Goal: Task Accomplishment & Management: Use online tool/utility

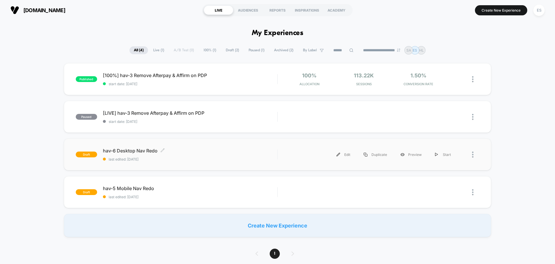
click at [142, 148] on span "hav-6 Desktop Nav Redo Click to edit experience details" at bounding box center [190, 151] width 174 height 6
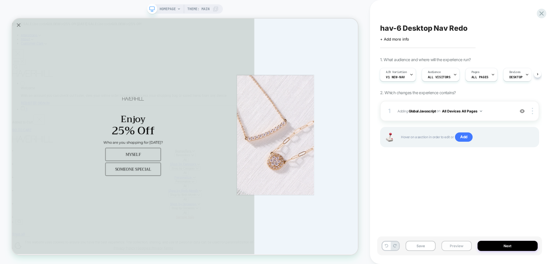
click at [456, 247] on button "Preview" at bounding box center [457, 245] width 30 height 10
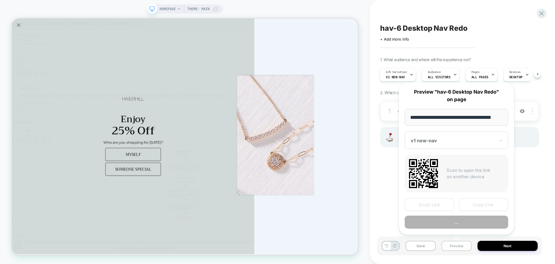
scroll to position [0, 3]
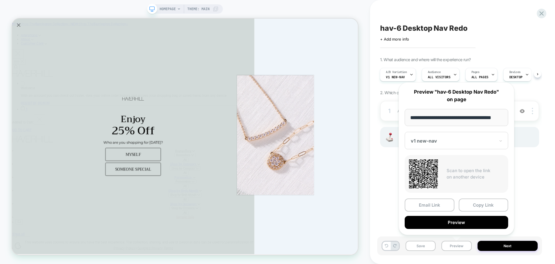
click at [441, 141] on div at bounding box center [453, 141] width 84 height 6
click at [479, 207] on button "Copy Link" at bounding box center [484, 204] width 50 height 13
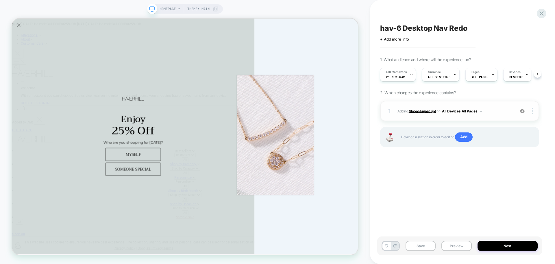
click at [426, 109] on b "Global Javascript" at bounding box center [422, 110] width 27 height 4
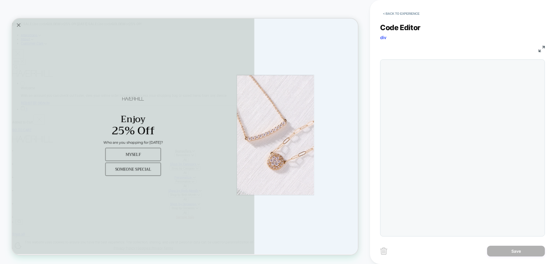
click at [450, 80] on div at bounding box center [462, 147] width 165 height 177
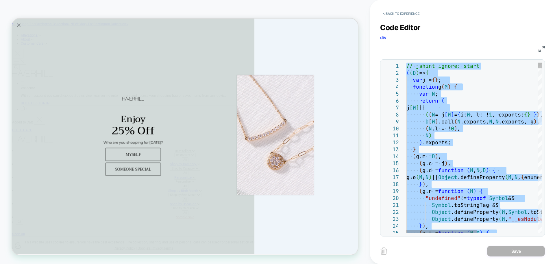
type textarea "**********"
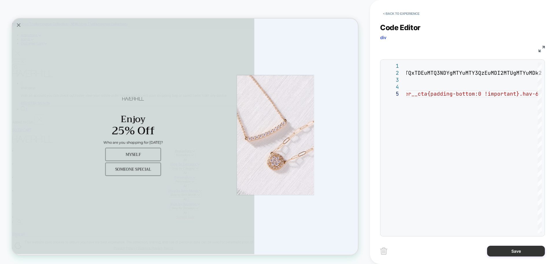
click at [499, 253] on button "Save" at bounding box center [516, 250] width 58 height 11
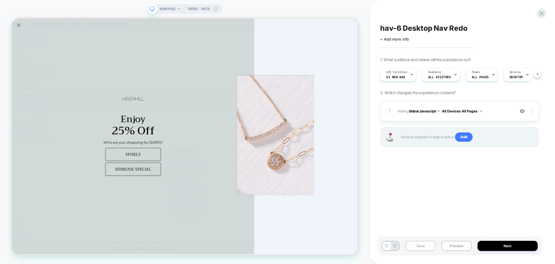
scroll to position [0, 0]
click at [423, 247] on button "Save" at bounding box center [421, 245] width 30 height 10
click at [447, 250] on button "Preview" at bounding box center [457, 245] width 30 height 10
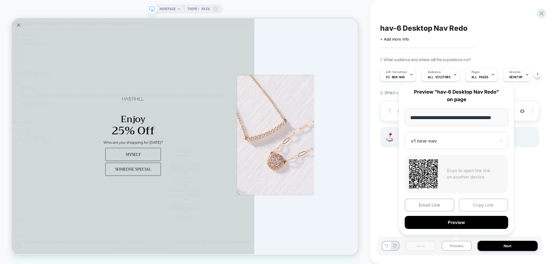
scroll to position [0, 0]
click at [495, 209] on button "Copy Link" at bounding box center [484, 204] width 50 height 13
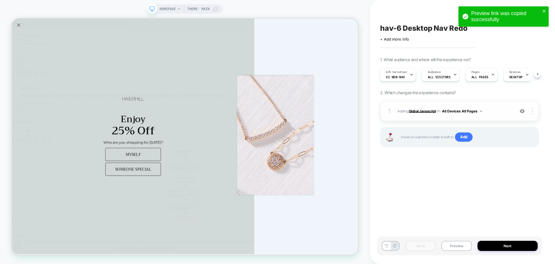
click at [426, 111] on b "Global Javascript" at bounding box center [422, 110] width 27 height 4
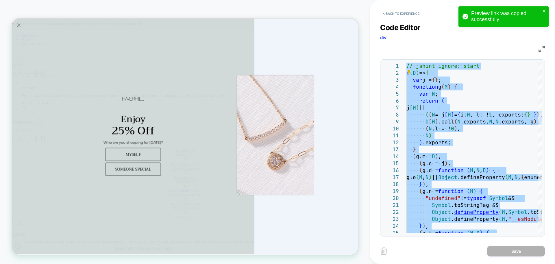
type textarea "**********"
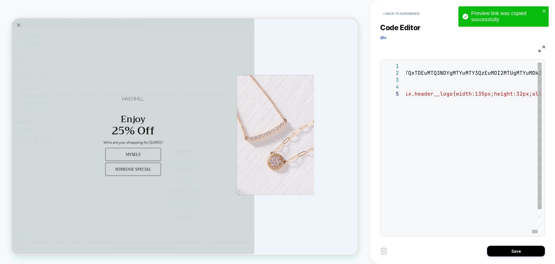
click at [515, 259] on div "< Back to experience Code Editor div JS 1 2 3 4 5 // jshint ignore: start (D=>{…" at bounding box center [462, 132] width 165 height 264
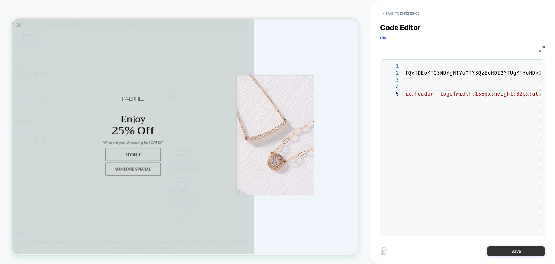
click at [516, 253] on button "Save" at bounding box center [516, 250] width 58 height 11
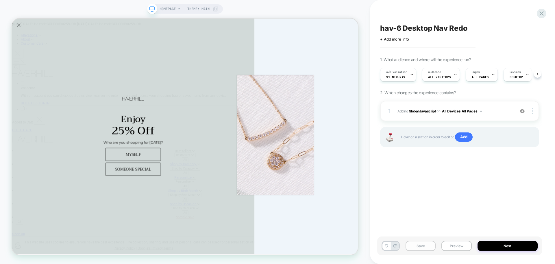
scroll to position [0, 0]
click at [425, 248] on button "Save" at bounding box center [421, 245] width 30 height 10
click at [448, 246] on button "Preview" at bounding box center [457, 245] width 30 height 10
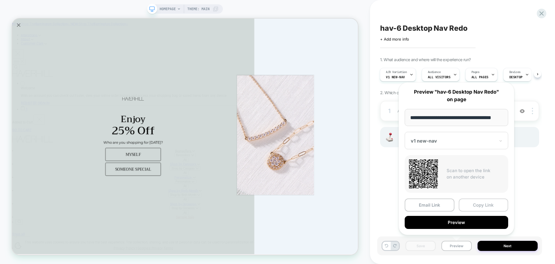
scroll to position [0, 0]
click at [495, 203] on button "Copy Link" at bounding box center [484, 204] width 50 height 13
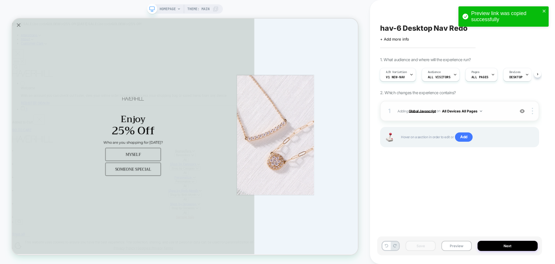
click at [428, 108] on b "Global Javascript" at bounding box center [422, 110] width 27 height 4
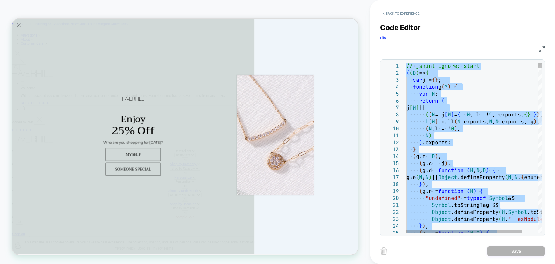
type textarea "**********"
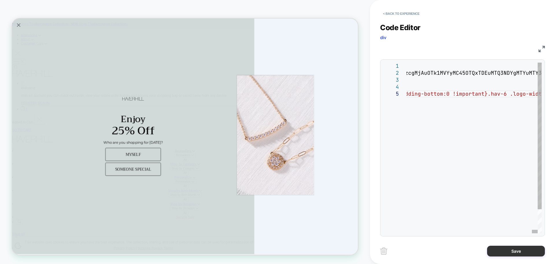
click at [514, 255] on button "Save" at bounding box center [516, 250] width 58 height 11
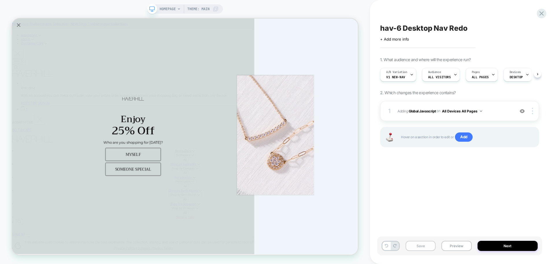
scroll to position [0, 0]
click at [430, 246] on button "Save" at bounding box center [421, 245] width 30 height 10
click at [460, 246] on button "Preview" at bounding box center [457, 245] width 30 height 10
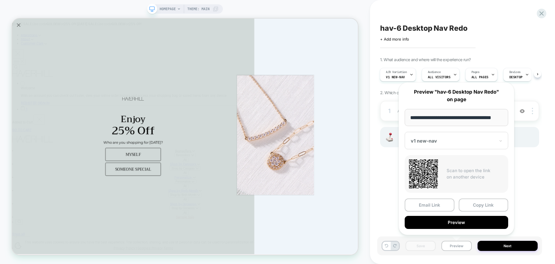
scroll to position [0, 0]
click at [472, 201] on button "Copy Link" at bounding box center [484, 204] width 50 height 13
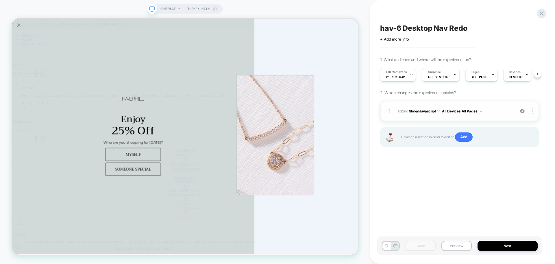
click at [407, 110] on span "Adding Global Javascript on All Devices All Pages" at bounding box center [455, 110] width 114 height 7
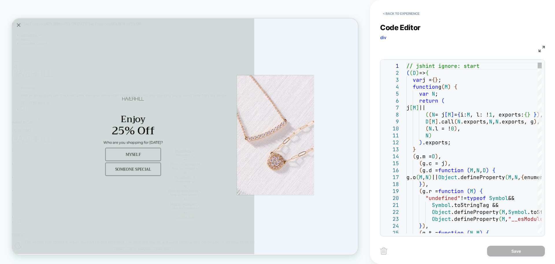
click at [441, 112] on span "= j" at bounding box center [440, 114] width 10 height 7
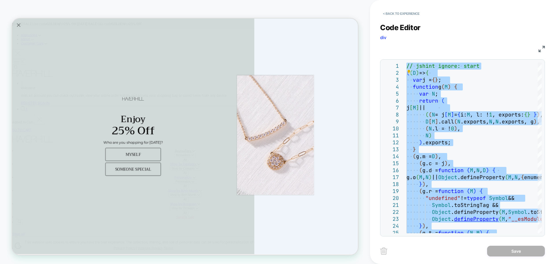
type textarea "**********"
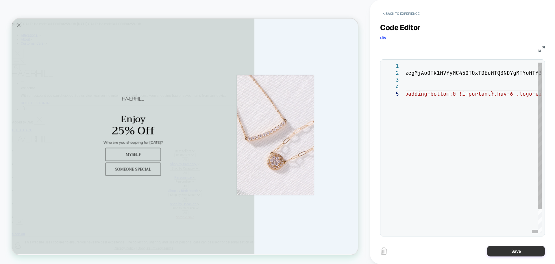
click at [524, 248] on button "Save" at bounding box center [516, 250] width 58 height 11
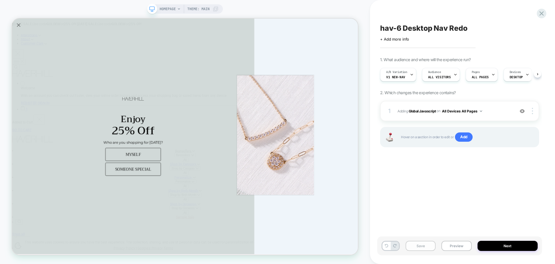
scroll to position [0, 0]
click at [410, 246] on button "Save" at bounding box center [421, 245] width 30 height 10
click at [453, 247] on button "Preview" at bounding box center [457, 245] width 30 height 10
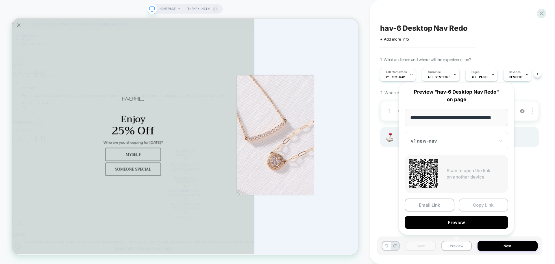
scroll to position [0, 0]
click at [481, 205] on button "Copy Link" at bounding box center [484, 204] width 50 height 13
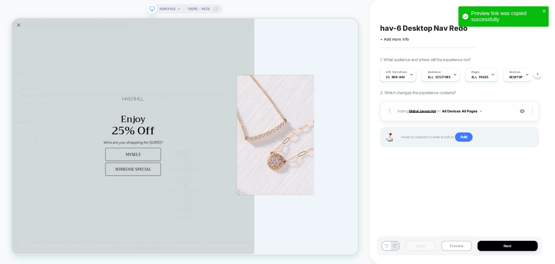
click at [421, 111] on b "Global Javascript" at bounding box center [422, 110] width 27 height 4
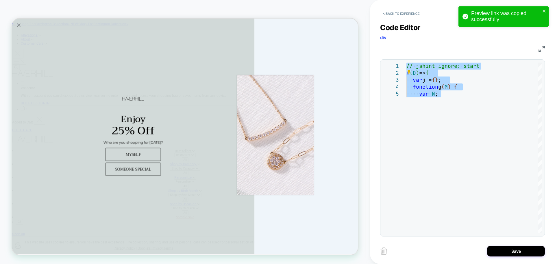
type textarea "**********"
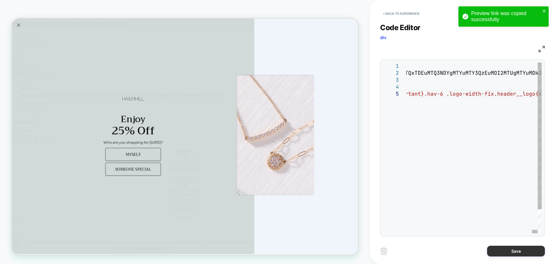
click at [520, 255] on button "Save" at bounding box center [516, 250] width 58 height 11
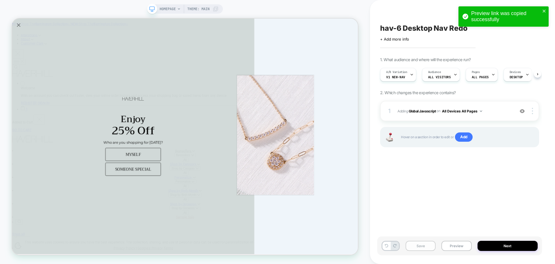
scroll to position [0, 0]
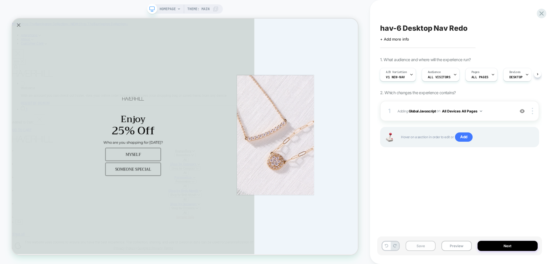
click at [424, 243] on button "Save" at bounding box center [421, 245] width 30 height 10
click at [453, 250] on button "Preview" at bounding box center [457, 245] width 30 height 10
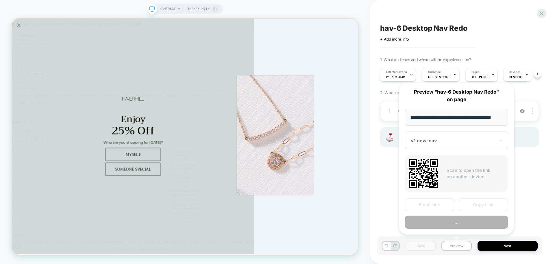
scroll to position [0, 3]
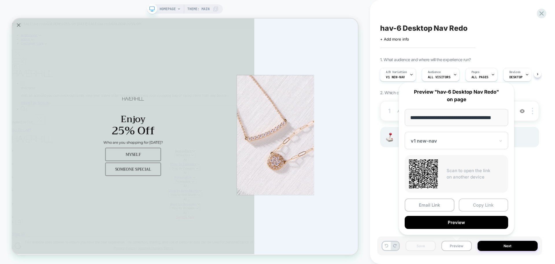
click at [471, 204] on button "Copy Link" at bounding box center [484, 204] width 50 height 13
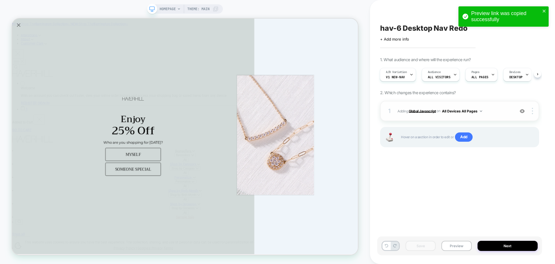
click at [414, 113] on b "Global Javascript" at bounding box center [422, 110] width 27 height 4
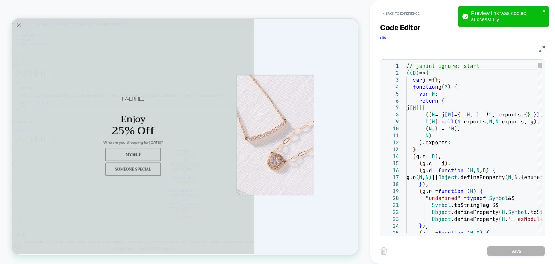
scroll to position [0, 0]
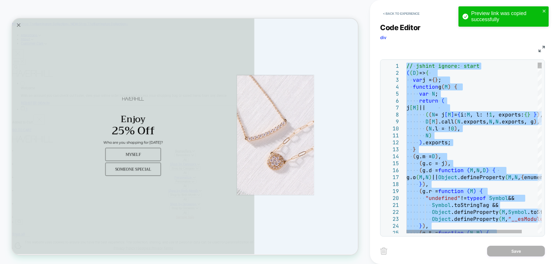
type textarea "**********"
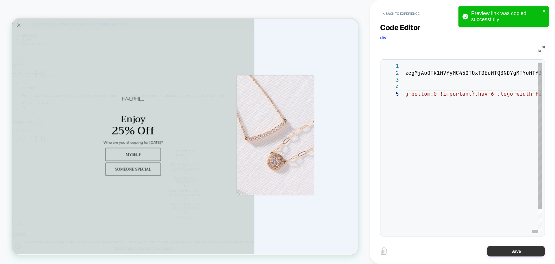
click at [505, 250] on button "Save" at bounding box center [516, 250] width 58 height 11
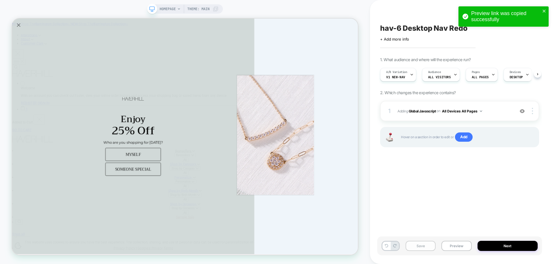
scroll to position [0, 0]
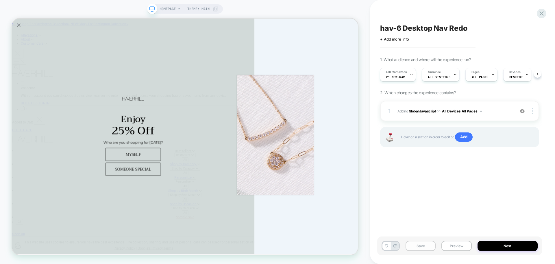
click at [423, 247] on button "Save" at bounding box center [421, 245] width 30 height 10
click at [458, 246] on button "Preview" at bounding box center [457, 245] width 30 height 10
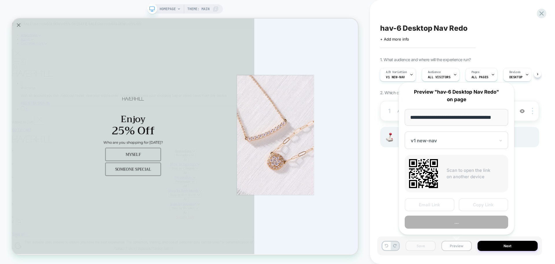
scroll to position [0, 3]
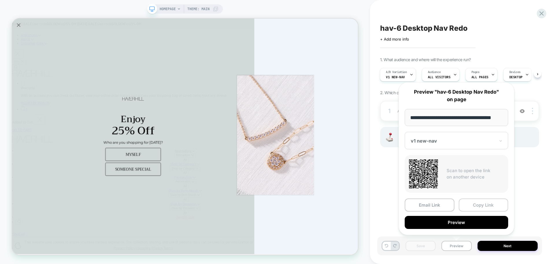
click at [471, 205] on button "Copy Link" at bounding box center [484, 204] width 50 height 13
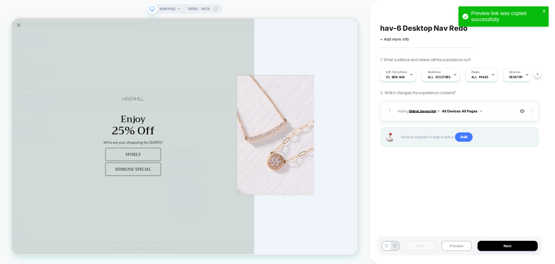
click at [414, 113] on b "Global Javascript" at bounding box center [422, 110] width 27 height 4
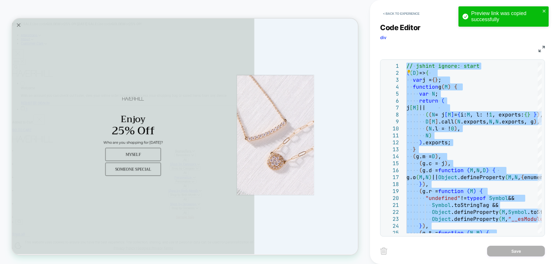
type textarea "**********"
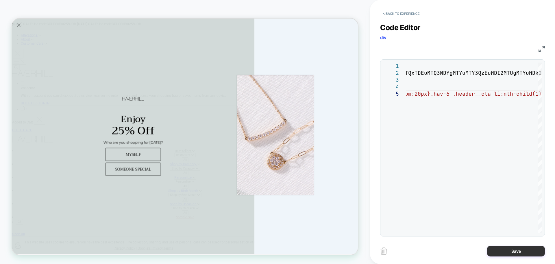
click at [534, 250] on button "Save" at bounding box center [516, 250] width 58 height 11
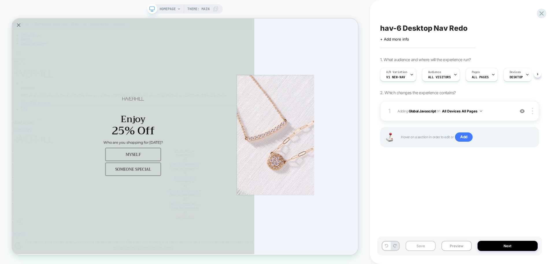
scroll to position [0, 0]
click at [434, 248] on button "Save" at bounding box center [421, 245] width 30 height 10
click at [454, 246] on button "Preview" at bounding box center [457, 245] width 30 height 10
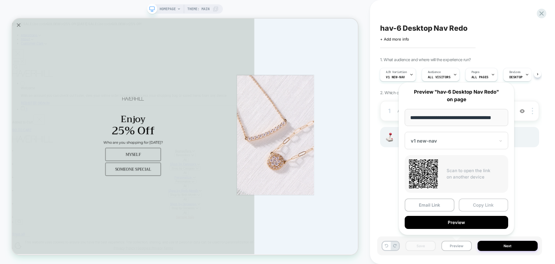
scroll to position [0, 0]
click at [487, 205] on button "Copy Link" at bounding box center [484, 204] width 50 height 13
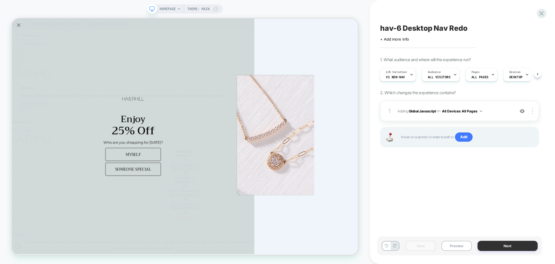
click at [499, 243] on button "Next" at bounding box center [508, 245] width 60 height 10
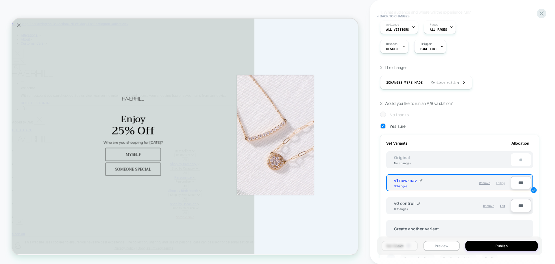
scroll to position [87, 0]
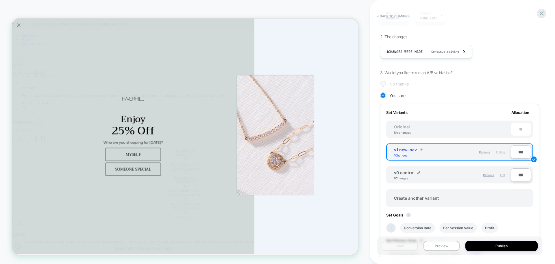
click at [502, 175] on span "Edit" at bounding box center [502, 174] width 5 height 3
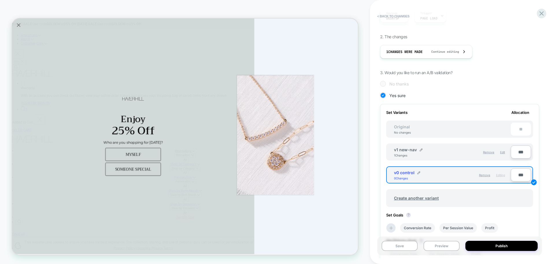
scroll to position [0, 0]
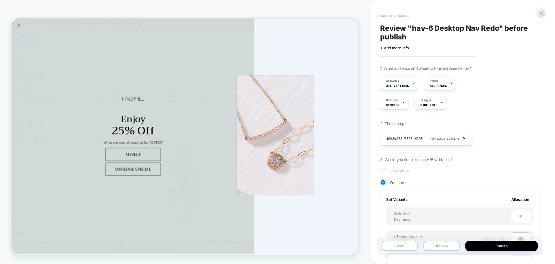
click at [386, 17] on button "< Back to changes" at bounding box center [394, 16] width 38 height 9
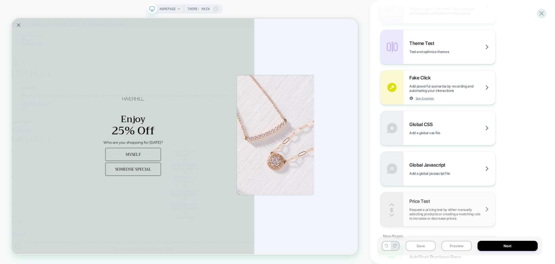
scroll to position [289, 0]
click at [449, 163] on span "Global Javascript" at bounding box center [429, 162] width 39 height 6
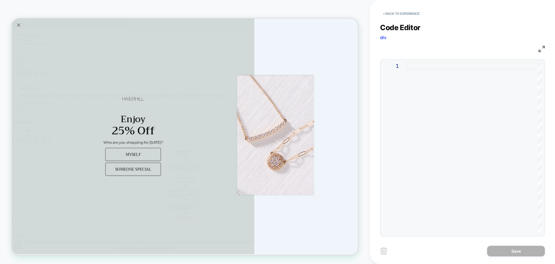
click at [427, 98] on div at bounding box center [474, 147] width 135 height 170
type textarea "**********"
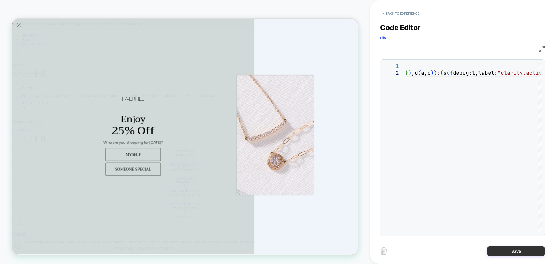
click at [523, 249] on button "Save" at bounding box center [516, 250] width 58 height 11
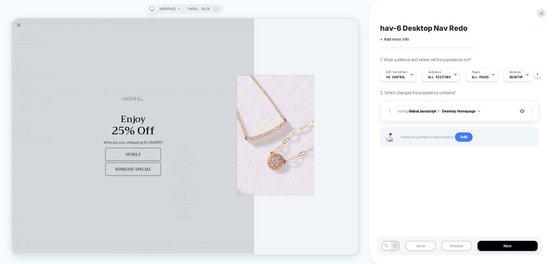
scroll to position [0, 0]
click at [470, 110] on button "Desktop Homepage" at bounding box center [461, 110] width 38 height 7
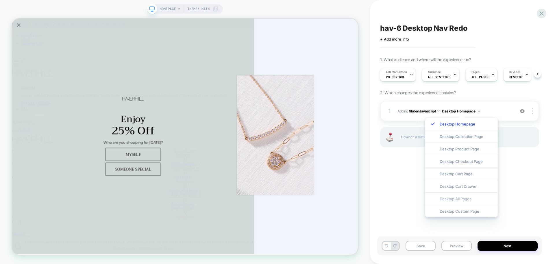
click at [466, 196] on div "Desktop All Pages" at bounding box center [461, 198] width 73 height 12
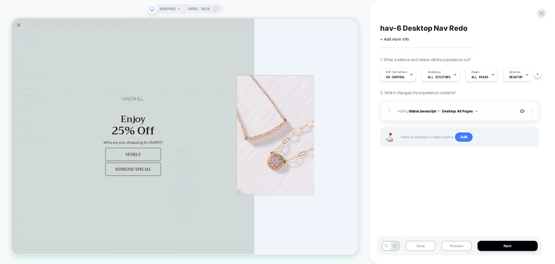
click at [531, 114] on div "1 Adding Global Javascript on Desktop All Pages Add Before Add After Copy to Mo…" at bounding box center [459, 111] width 159 height 20
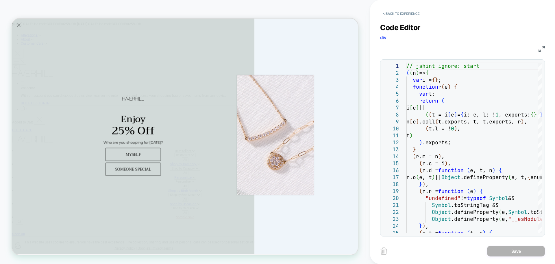
click at [392, 19] on div "Code Editor div JS 1 2 3 4 5 6 7 8 9 10 11 12 13 14 15 16 17 18 19 20 21 22 23 …" at bounding box center [462, 126] width 165 height 220
click at [394, 15] on button "< Back to experience" at bounding box center [401, 13] width 42 height 9
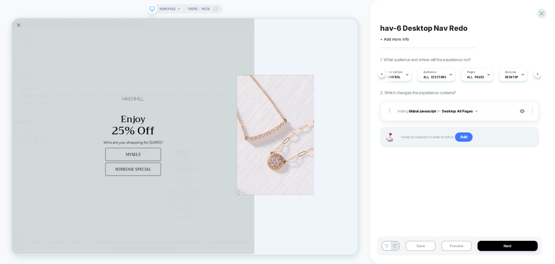
scroll to position [0, 5]
click at [535, 112] on div at bounding box center [533, 111] width 11 height 6
click at [535, 114] on div "1 Adding Global Javascript on Desktop All Pages Add Before Add After Copy to Mo…" at bounding box center [459, 111] width 159 height 20
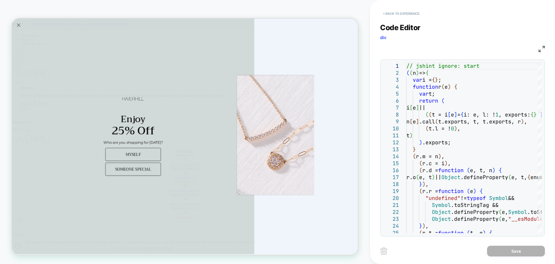
click at [397, 13] on button "< Back to experience" at bounding box center [401, 13] width 42 height 9
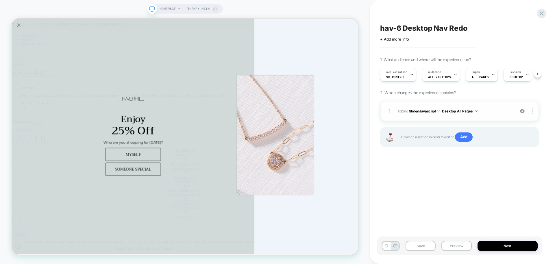
scroll to position [0, 0]
click at [532, 113] on img at bounding box center [532, 111] width 1 height 6
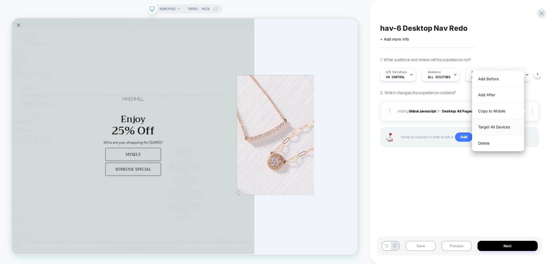
click at [512, 124] on div "Target All Devices" at bounding box center [498, 127] width 51 height 16
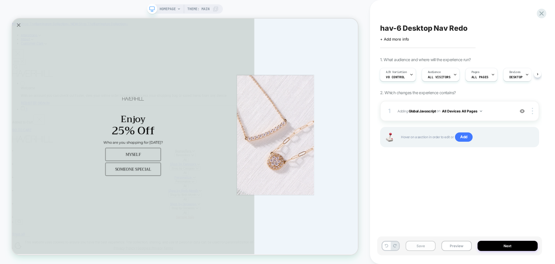
click at [422, 248] on button "Save" at bounding box center [421, 245] width 30 height 10
click at [465, 247] on button "Preview" at bounding box center [457, 245] width 30 height 10
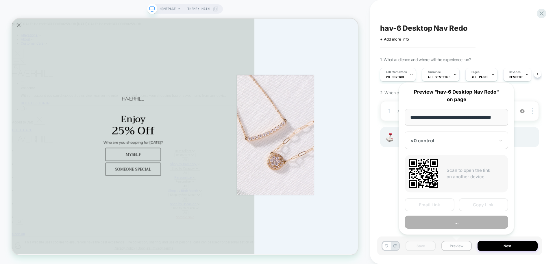
scroll to position [0, 3]
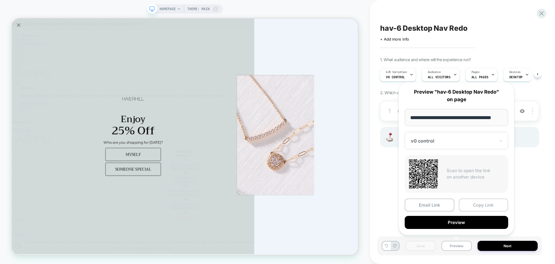
click at [478, 202] on button "Copy Link" at bounding box center [484, 204] width 50 height 13
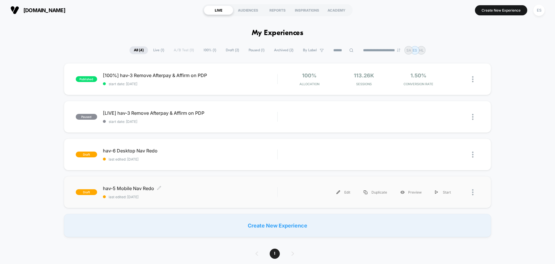
click at [152, 188] on span "hav-5 Mobile Nav Redo Click to edit experience details" at bounding box center [190, 188] width 174 height 6
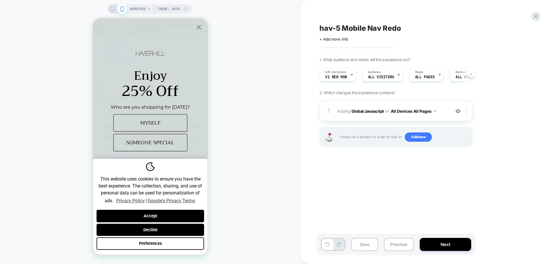
click at [470, 75] on icon at bounding box center [471, 74] width 2 height 2
click at [457, 79] on div "Devices ALL DEVICES" at bounding box center [458, 74] width 36 height 13
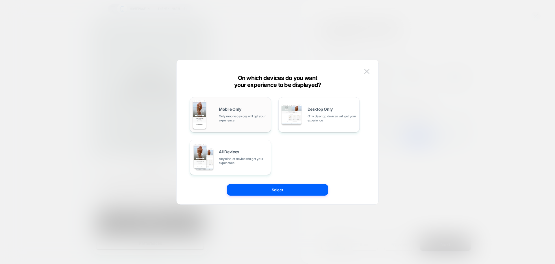
click at [209, 117] on div "Mobile Only Only mobile devices will get your experience" at bounding box center [230, 115] width 75 height 30
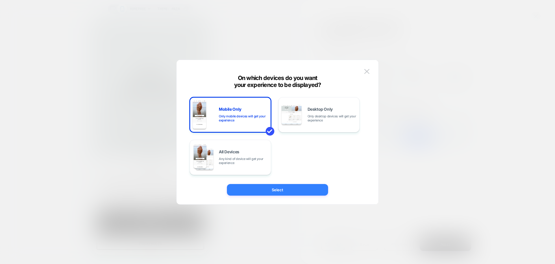
click at [255, 187] on button "Select" at bounding box center [277, 190] width 101 height 12
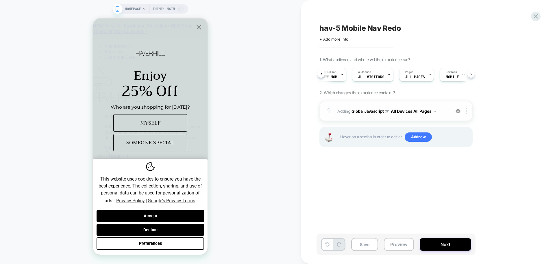
click at [373, 110] on b "Global Javascript" at bounding box center [368, 110] width 32 height 5
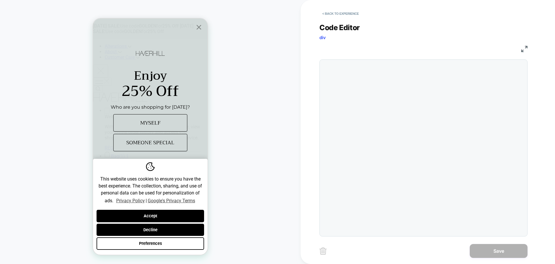
click at [396, 109] on div at bounding box center [424, 147] width 208 height 177
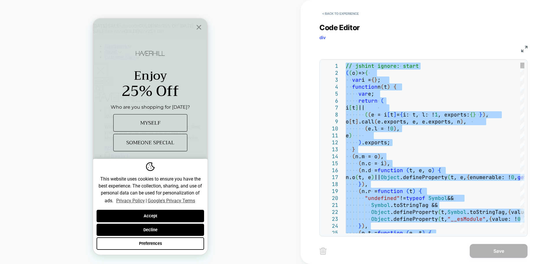
type textarea "**********"
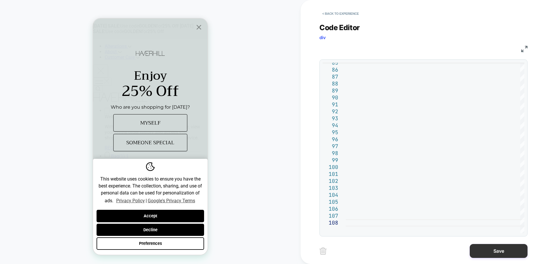
click at [509, 250] on button "Save" at bounding box center [499, 251] width 58 height 14
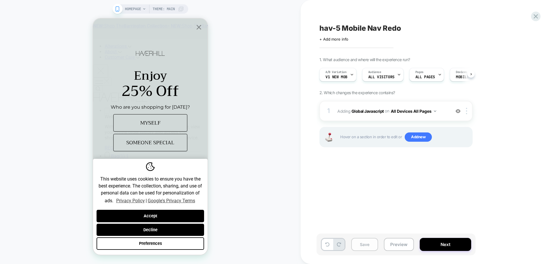
scroll to position [0, 0]
click at [363, 245] on button "Save" at bounding box center [364, 243] width 27 height 13
click at [399, 246] on button "Preview" at bounding box center [399, 243] width 30 height 13
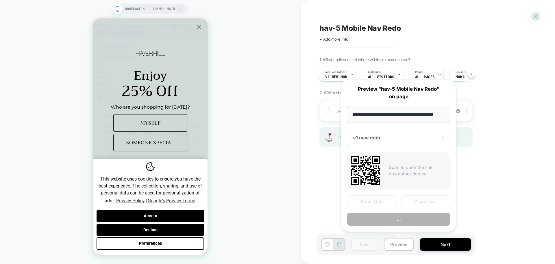
scroll to position [0, 3]
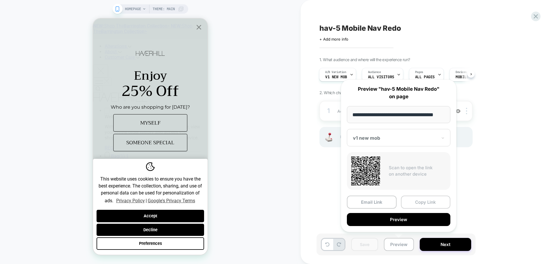
click at [418, 205] on button "Copy Link" at bounding box center [426, 201] width 50 height 13
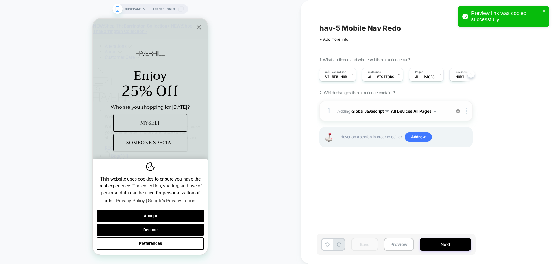
click at [361, 114] on span "Adding Global Javascript on All Devices All Pages" at bounding box center [393, 111] width 110 height 8
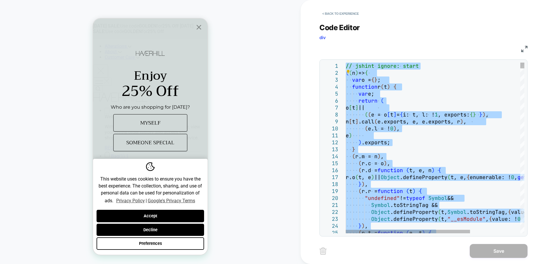
type textarea "**********"
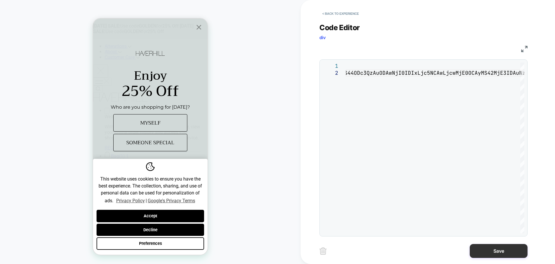
click at [497, 248] on button "Save" at bounding box center [499, 251] width 58 height 14
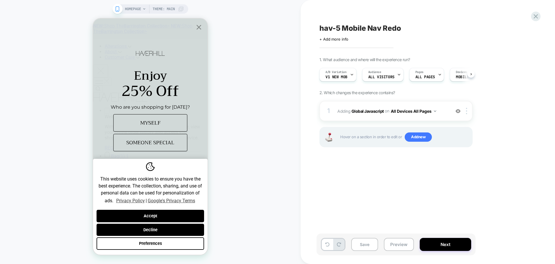
scroll to position [0, 0]
click at [367, 246] on button "Save" at bounding box center [364, 243] width 27 height 13
click at [400, 244] on button "Preview" at bounding box center [399, 243] width 30 height 13
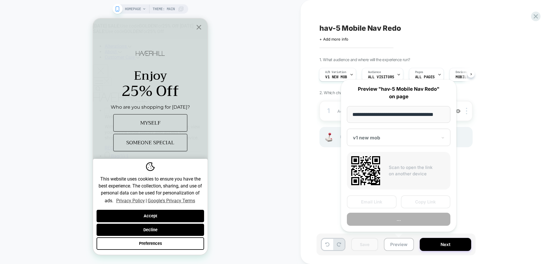
scroll to position [0, 3]
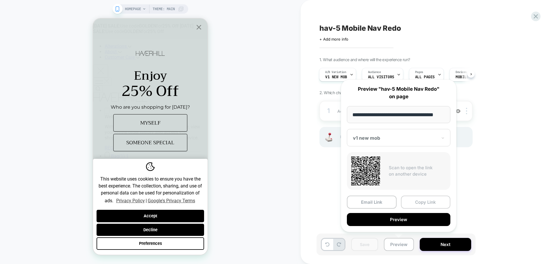
click at [422, 199] on button "Copy Link" at bounding box center [426, 201] width 50 height 13
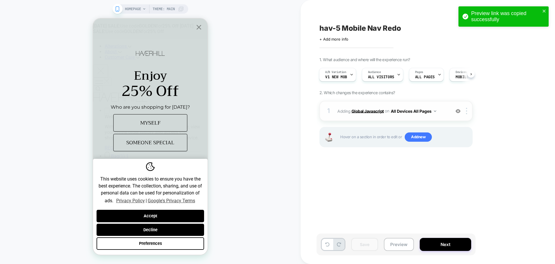
click at [360, 112] on b "Global Javascript" at bounding box center [368, 110] width 32 height 5
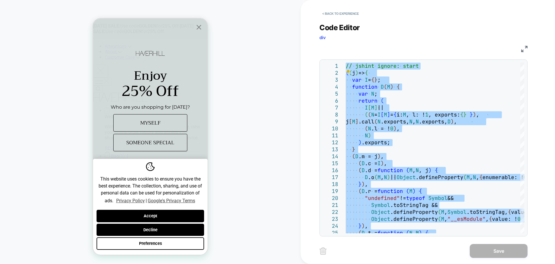
type textarea "**********"
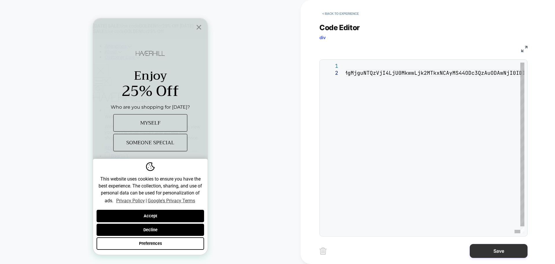
click at [487, 251] on button "Save" at bounding box center [499, 251] width 58 height 14
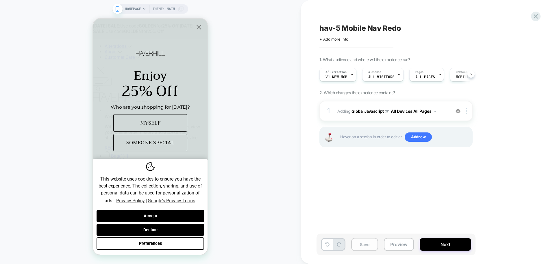
scroll to position [0, 0]
click at [372, 247] on button "Save" at bounding box center [364, 243] width 27 height 13
click at [413, 245] on button "Preview" at bounding box center [399, 243] width 30 height 13
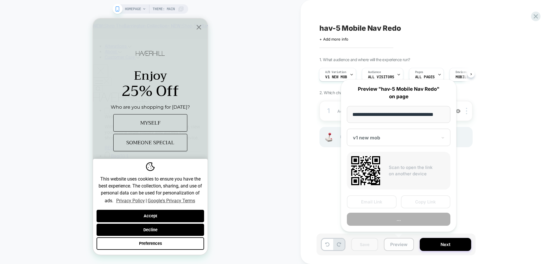
scroll to position [0, 3]
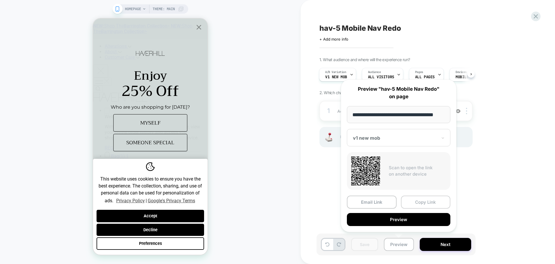
click at [421, 201] on button "Copy Link" at bounding box center [426, 201] width 50 height 13
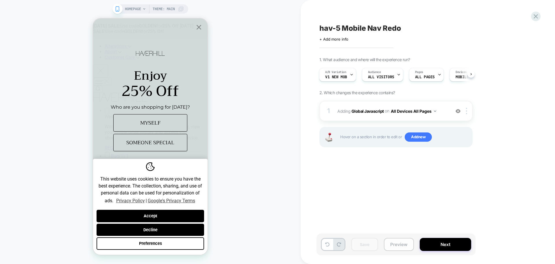
click at [406, 242] on button "Preview" at bounding box center [399, 243] width 30 height 13
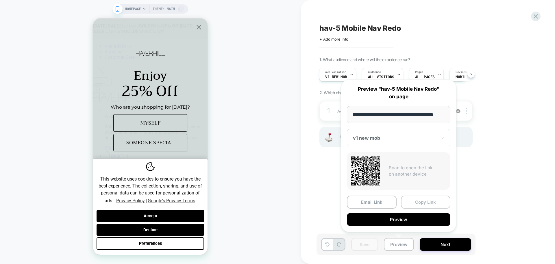
click at [413, 204] on button "Copy Link" at bounding box center [426, 201] width 50 height 13
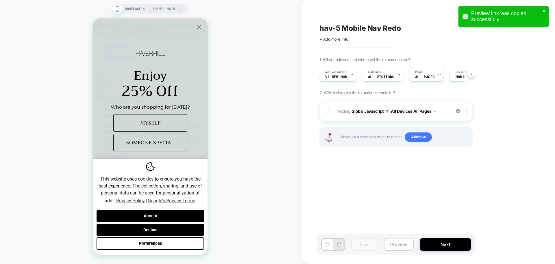
click at [398, 239] on div "Save Preview Next" at bounding box center [396, 244] width 159 height 22
click at [401, 244] on button "Preview" at bounding box center [399, 243] width 30 height 13
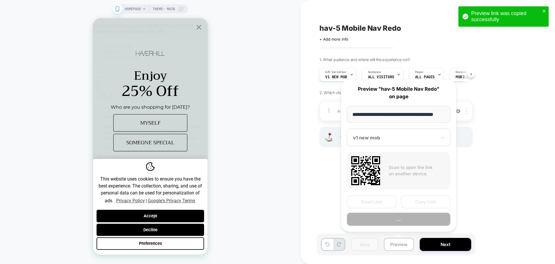
scroll to position [0, 3]
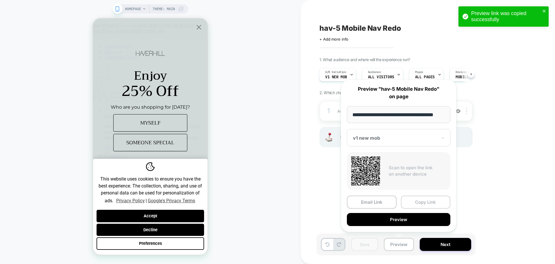
click at [421, 205] on button "Copy Link" at bounding box center [426, 201] width 50 height 13
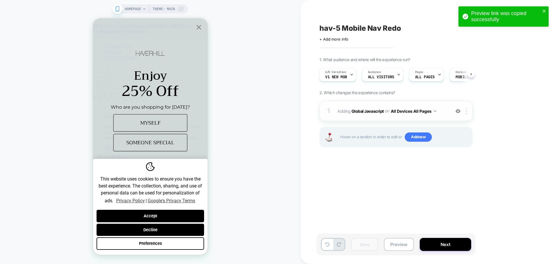
click at [383, 108] on span "Adding Global Javascript on All Devices All Pages" at bounding box center [393, 111] width 110 height 8
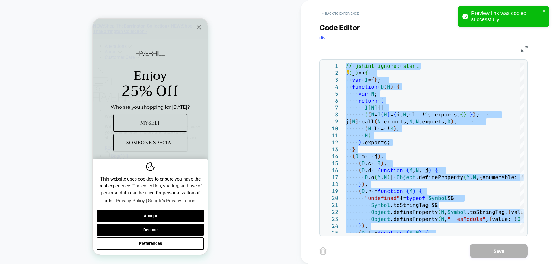
type textarea "**********"
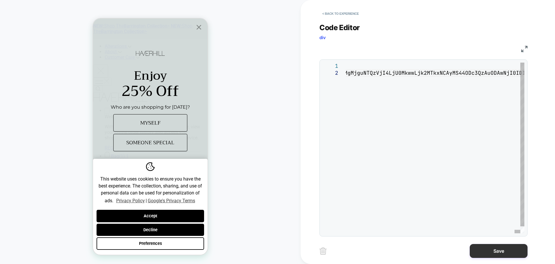
click at [500, 257] on button "Save" at bounding box center [499, 251] width 58 height 14
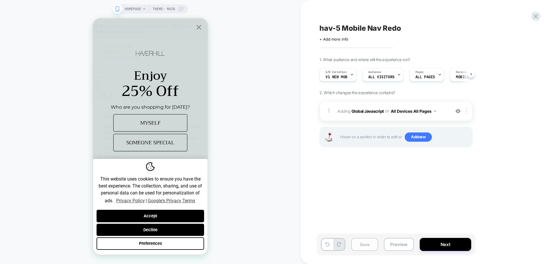
scroll to position [0, 0]
click at [357, 244] on button "Save" at bounding box center [364, 243] width 27 height 13
click at [396, 250] on button "Preview" at bounding box center [399, 243] width 30 height 13
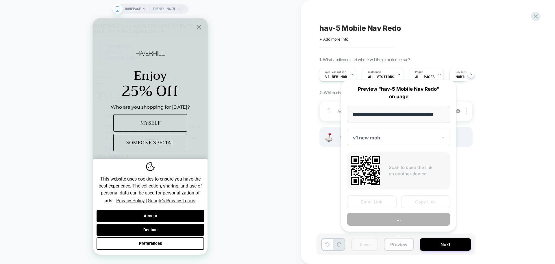
scroll to position [0, 3]
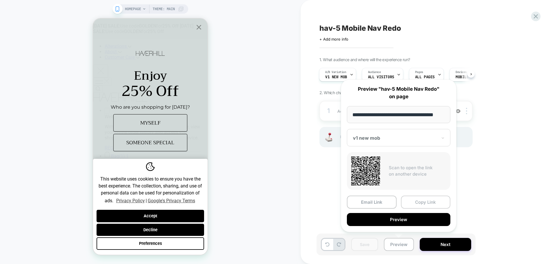
click at [420, 204] on button "Copy Link" at bounding box center [426, 201] width 50 height 13
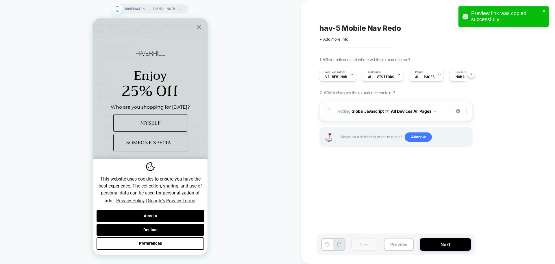
click at [376, 113] on b "Global Javascript" at bounding box center [368, 110] width 32 height 5
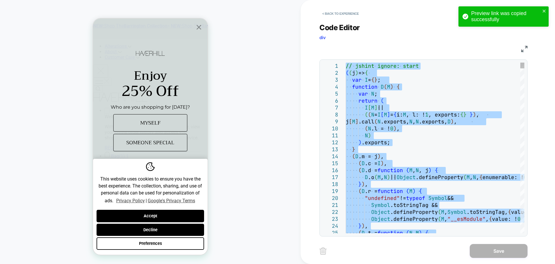
type textarea "**********"
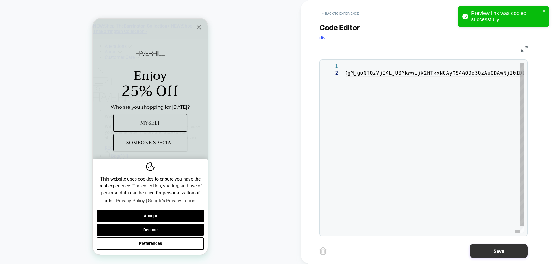
click at [499, 253] on button "Save" at bounding box center [499, 251] width 58 height 14
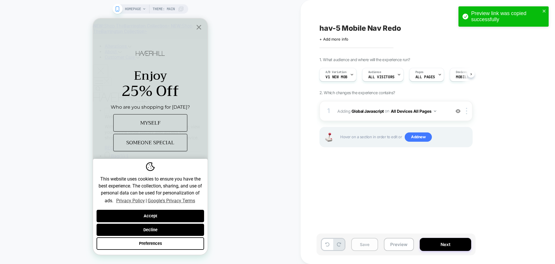
scroll to position [0, 0]
click at [370, 250] on button "Save" at bounding box center [364, 243] width 27 height 13
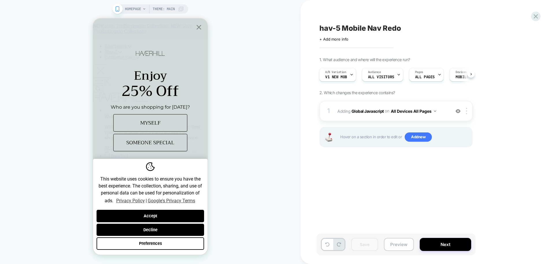
click at [393, 245] on button "Preview" at bounding box center [399, 243] width 30 height 13
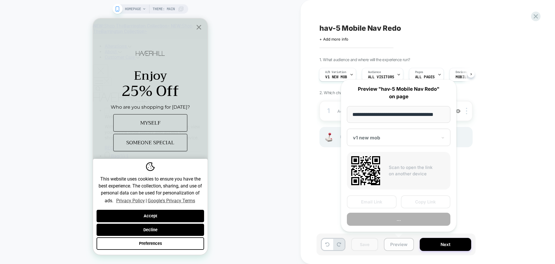
scroll to position [0, 3]
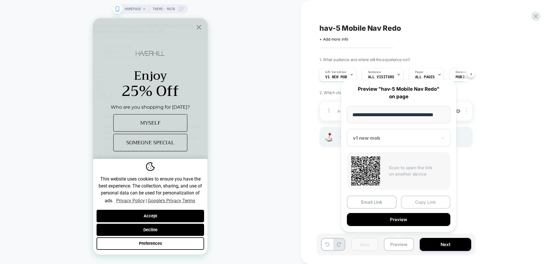
click at [425, 202] on button "Copy Link" at bounding box center [426, 201] width 50 height 13
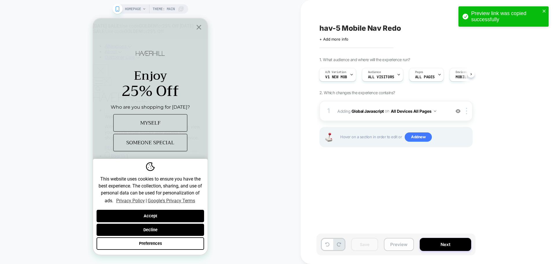
click at [390, 246] on button "Preview" at bounding box center [399, 243] width 30 height 13
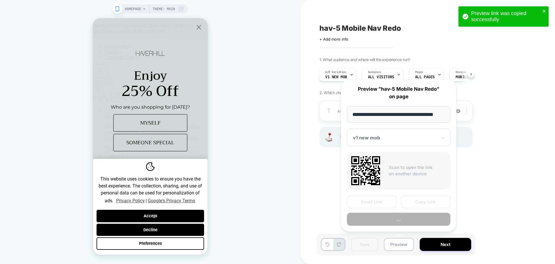
scroll to position [0, 3]
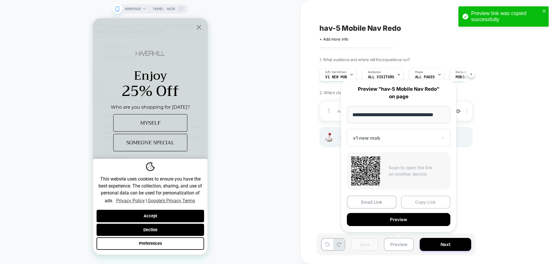
click at [430, 201] on button "Copy Link" at bounding box center [426, 201] width 50 height 13
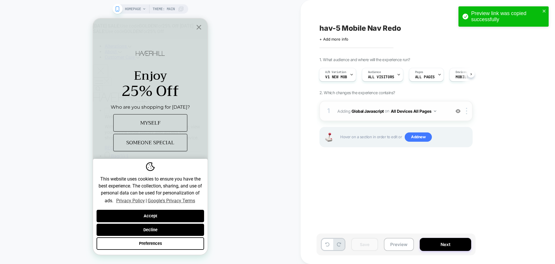
click at [365, 116] on div "1 Adding Global Javascript on All Devices All Pages Add Before Add After Target…" at bounding box center [396, 111] width 153 height 20
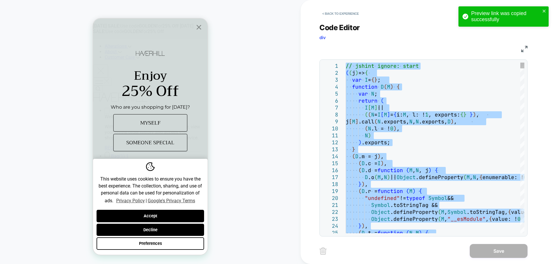
type textarea "**********"
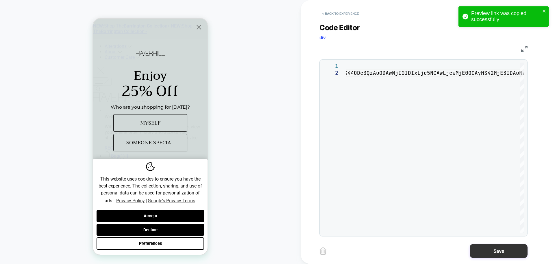
click at [491, 251] on button "Save" at bounding box center [499, 251] width 58 height 14
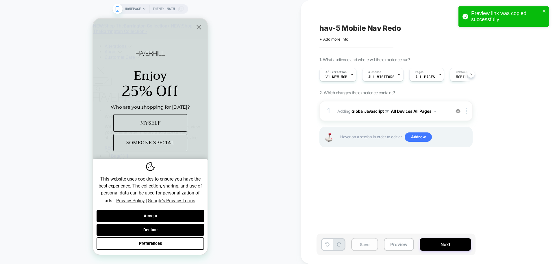
scroll to position [0, 0]
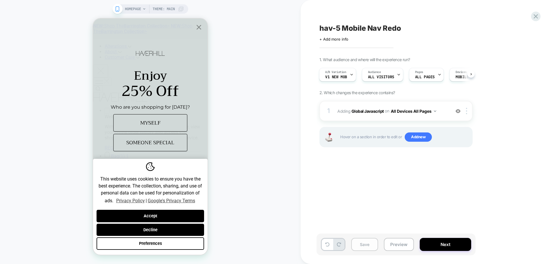
click at [365, 247] on button "Save" at bounding box center [364, 243] width 27 height 13
click at [389, 247] on button "Preview" at bounding box center [399, 243] width 30 height 13
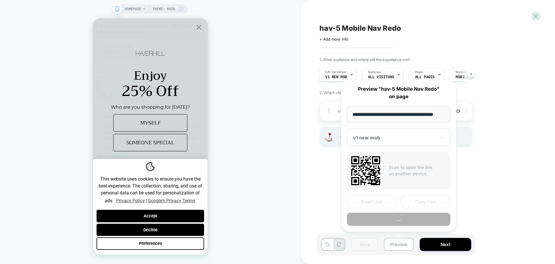
scroll to position [0, 3]
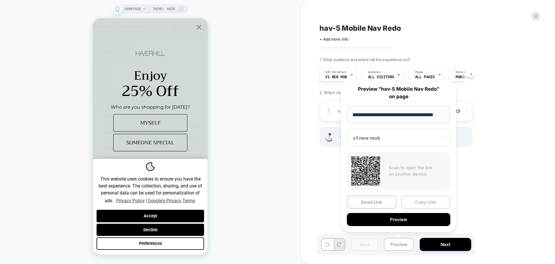
click at [425, 205] on button "Copy Link" at bounding box center [426, 201] width 50 height 13
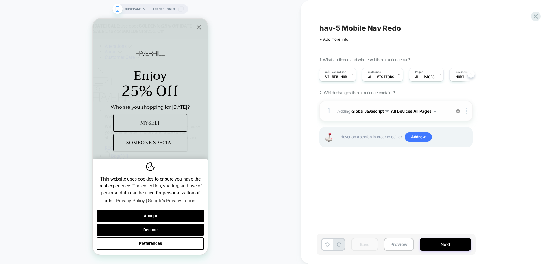
click at [368, 110] on b "Global Javascript" at bounding box center [368, 110] width 32 height 5
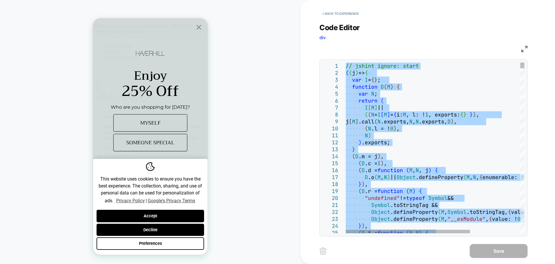
type textarea "**********"
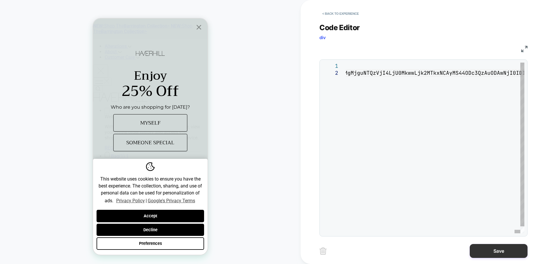
click at [503, 255] on button "Save" at bounding box center [499, 251] width 58 height 14
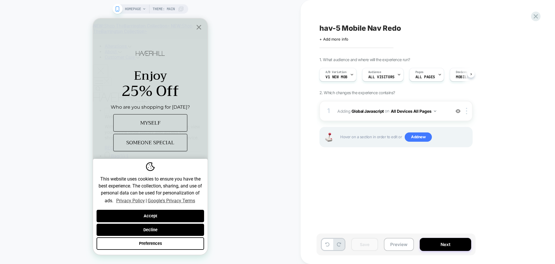
scroll to position [0, 0]
click at [372, 108] on b "Global Javascript" at bounding box center [368, 110] width 32 height 5
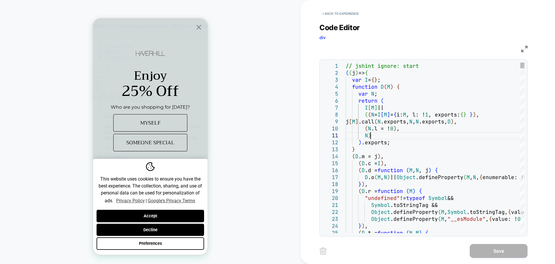
scroll to position [0, 0]
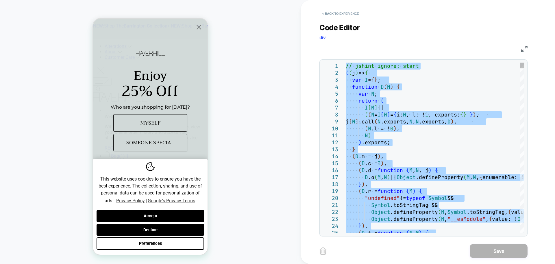
type textarea "**********"
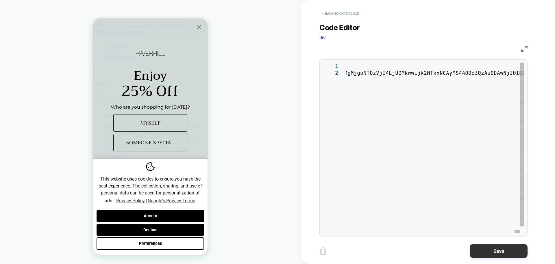
click at [500, 252] on button "Save" at bounding box center [499, 251] width 58 height 14
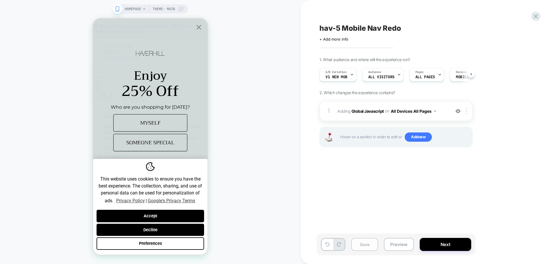
scroll to position [0, 0]
click at [376, 245] on button "Save" at bounding box center [364, 243] width 27 height 13
click at [399, 243] on button "Preview" at bounding box center [399, 243] width 30 height 13
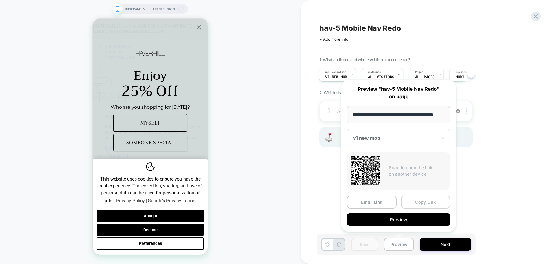
scroll to position [0, 0]
click at [425, 203] on button "Copy Link" at bounding box center [426, 201] width 50 height 13
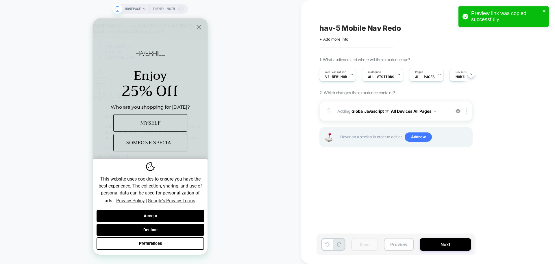
click at [391, 243] on button "Preview" at bounding box center [399, 243] width 30 height 13
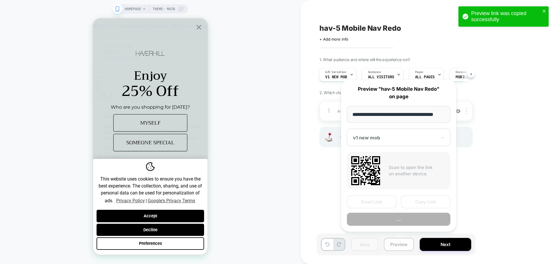
scroll to position [0, 3]
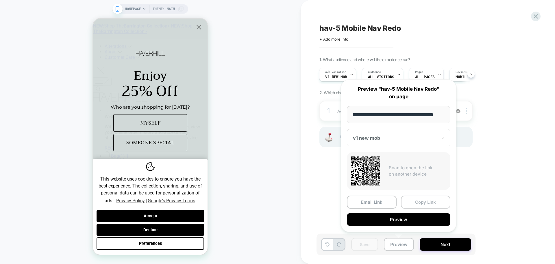
click at [419, 202] on button "Copy Link" at bounding box center [426, 201] width 50 height 13
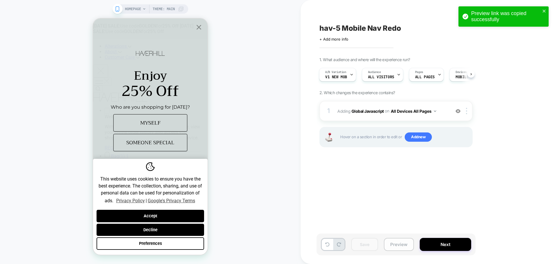
click at [391, 247] on button "Preview" at bounding box center [399, 243] width 30 height 13
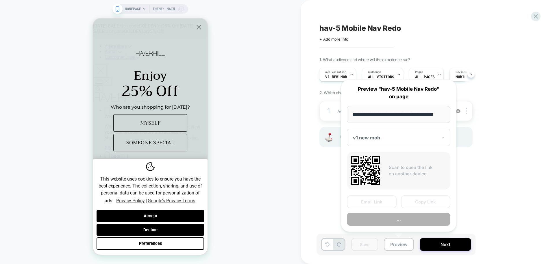
scroll to position [0, 3]
click at [436, 200] on button "Copy Link" at bounding box center [426, 201] width 50 height 13
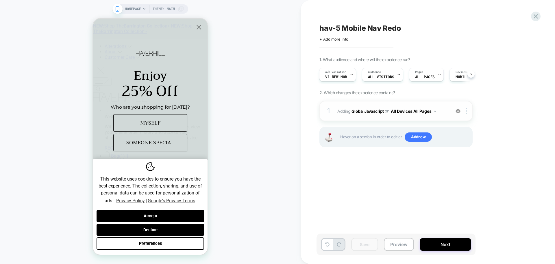
click at [377, 112] on b "Global Javascript" at bounding box center [368, 110] width 32 height 5
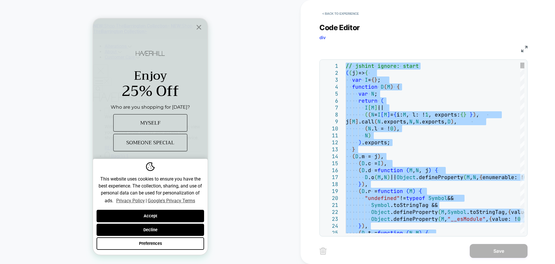
type textarea "**********"
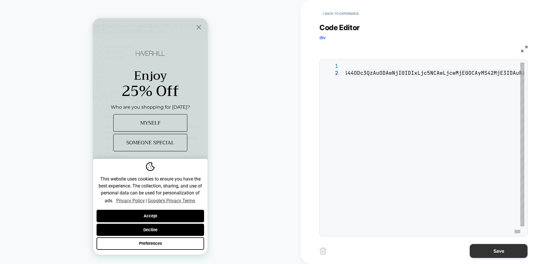
click at [494, 253] on button "Save" at bounding box center [499, 251] width 58 height 14
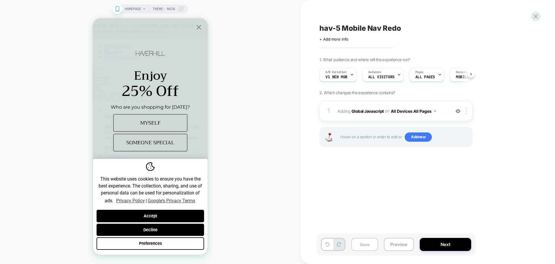
scroll to position [0, 0]
click at [356, 240] on button "Save" at bounding box center [364, 243] width 27 height 13
click at [392, 245] on button "Preview" at bounding box center [399, 243] width 30 height 13
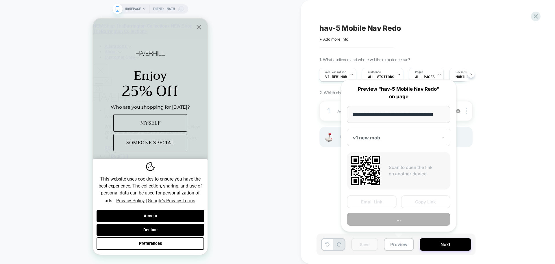
scroll to position [0, 3]
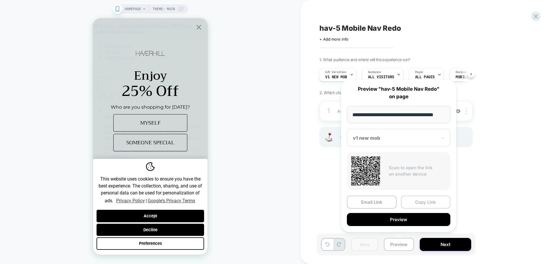
click at [430, 206] on button "Copy Link" at bounding box center [426, 201] width 50 height 13
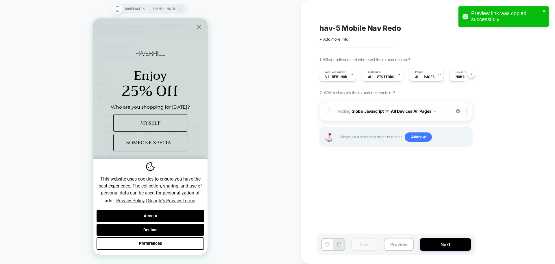
click at [370, 112] on b "Global Javascript" at bounding box center [368, 110] width 32 height 5
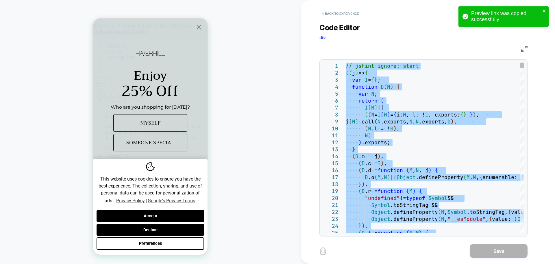
type textarea "**********"
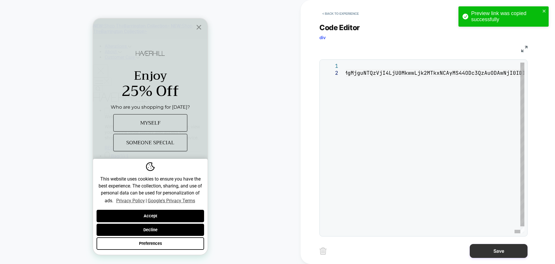
click at [481, 248] on button "Save" at bounding box center [499, 251] width 58 height 14
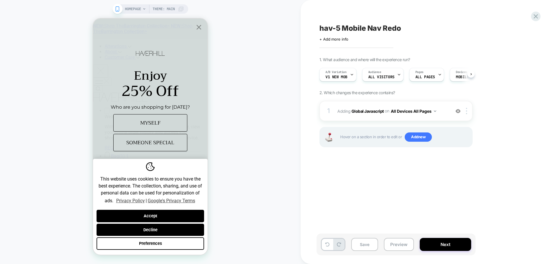
scroll to position [0, 0]
click at [349, 244] on div "Save Preview Next" at bounding box center [396, 244] width 159 height 22
click at [358, 244] on button "Save" at bounding box center [364, 243] width 27 height 13
click at [390, 241] on button "Preview" at bounding box center [399, 243] width 30 height 13
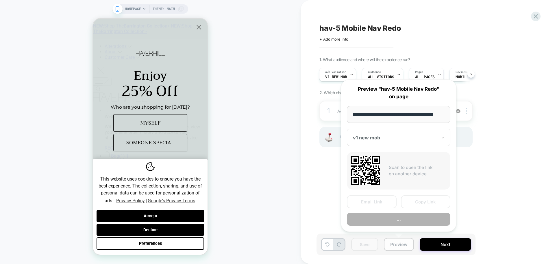
scroll to position [0, 3]
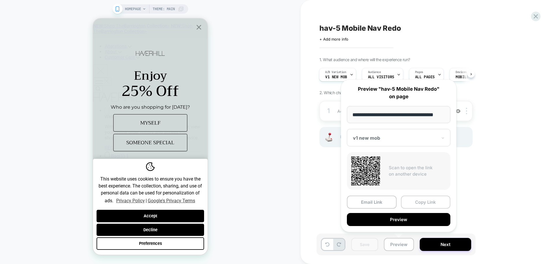
click at [428, 202] on button "Copy Link" at bounding box center [426, 201] width 50 height 13
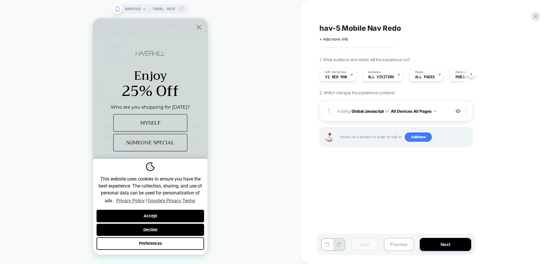
click at [398, 238] on button "Preview" at bounding box center [399, 243] width 30 height 13
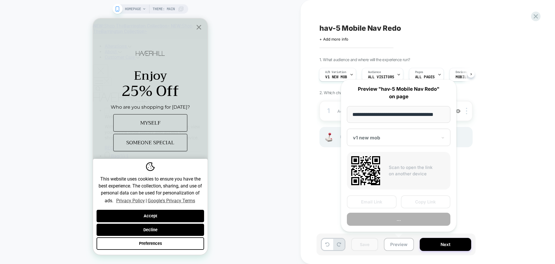
scroll to position [0, 3]
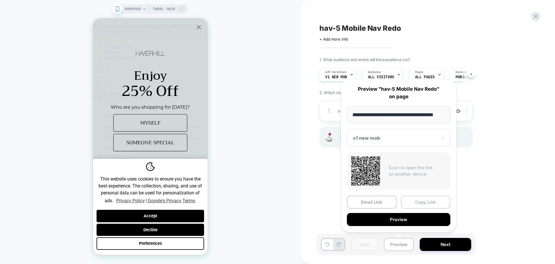
click at [430, 203] on button "Copy Link" at bounding box center [426, 201] width 50 height 13
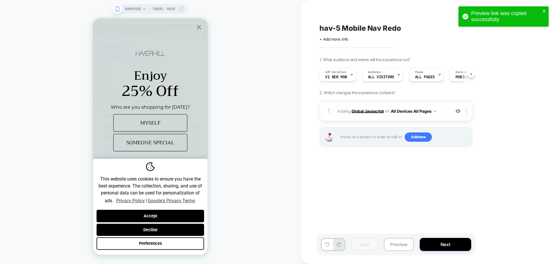
click at [375, 108] on b "Global Javascript" at bounding box center [368, 110] width 32 height 5
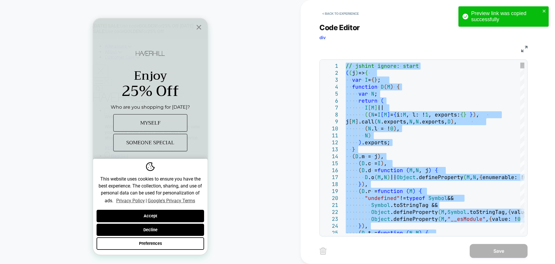
type textarea "**********"
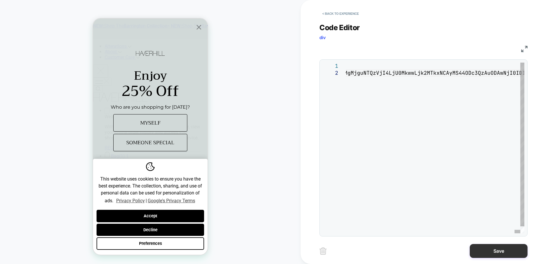
click at [495, 254] on button "Save" at bounding box center [499, 251] width 58 height 14
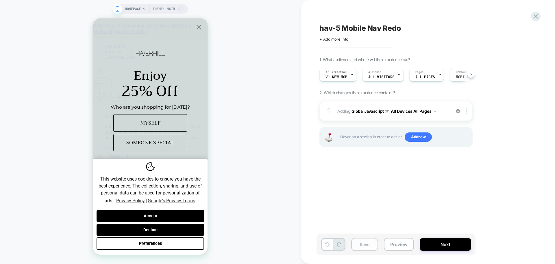
scroll to position [0, 0]
click at [367, 247] on button "Save" at bounding box center [364, 243] width 27 height 13
click at [397, 245] on button "Preview" at bounding box center [399, 243] width 30 height 13
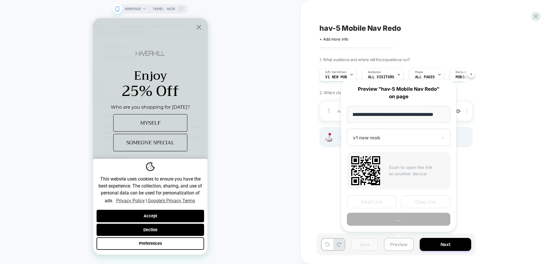
scroll to position [0, 3]
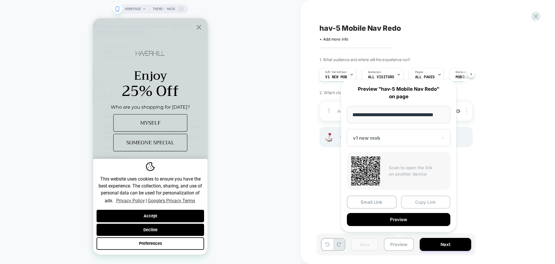
click at [419, 200] on button "Copy Link" at bounding box center [426, 201] width 50 height 13
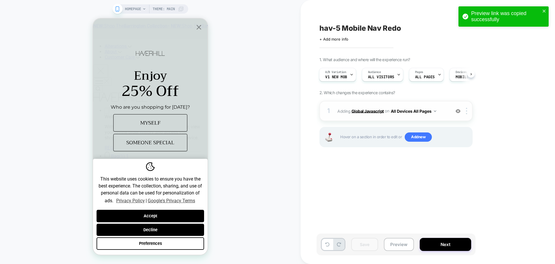
click at [377, 110] on b "Global Javascript" at bounding box center [368, 110] width 32 height 5
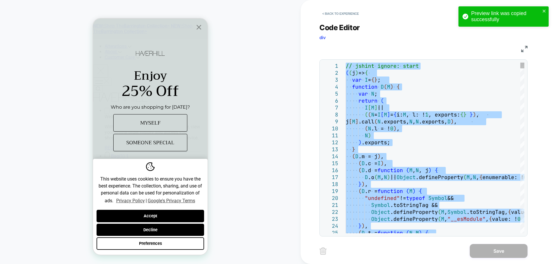
type textarea "**********"
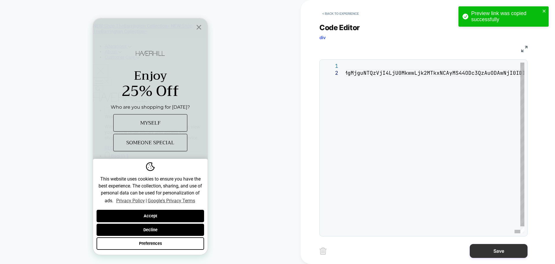
click at [489, 253] on button "Save" at bounding box center [499, 251] width 58 height 14
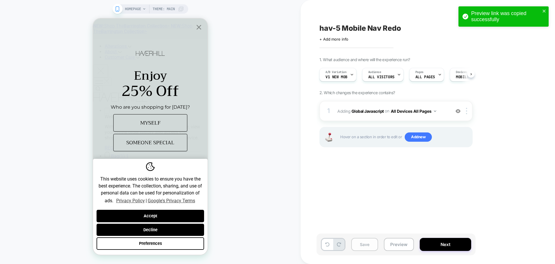
scroll to position [0, 0]
drag, startPoint x: 371, startPoint y: 246, endPoint x: 380, endPoint y: 243, distance: 10.1
click at [371, 245] on button "Save" at bounding box center [364, 243] width 27 height 13
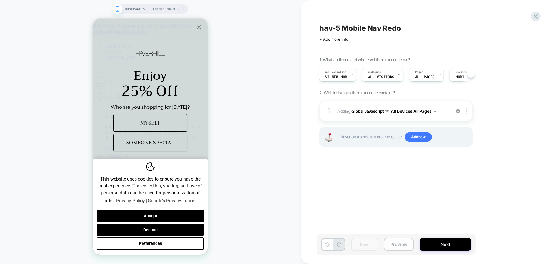
click at [399, 248] on button "Preview" at bounding box center [399, 243] width 30 height 13
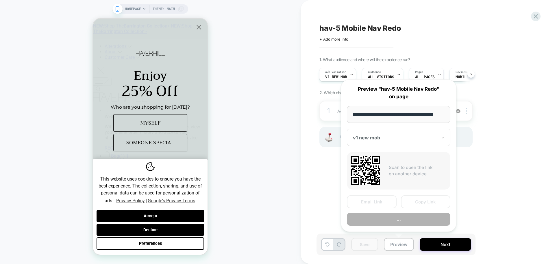
scroll to position [0, 3]
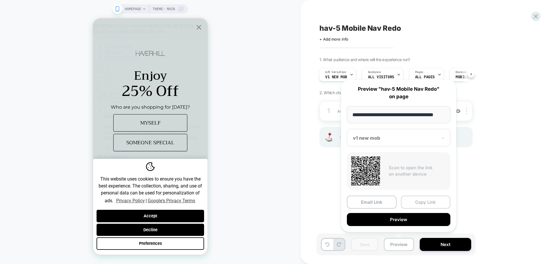
click at [429, 201] on button "Copy Link" at bounding box center [426, 201] width 50 height 13
